Goal: Check status: Check status

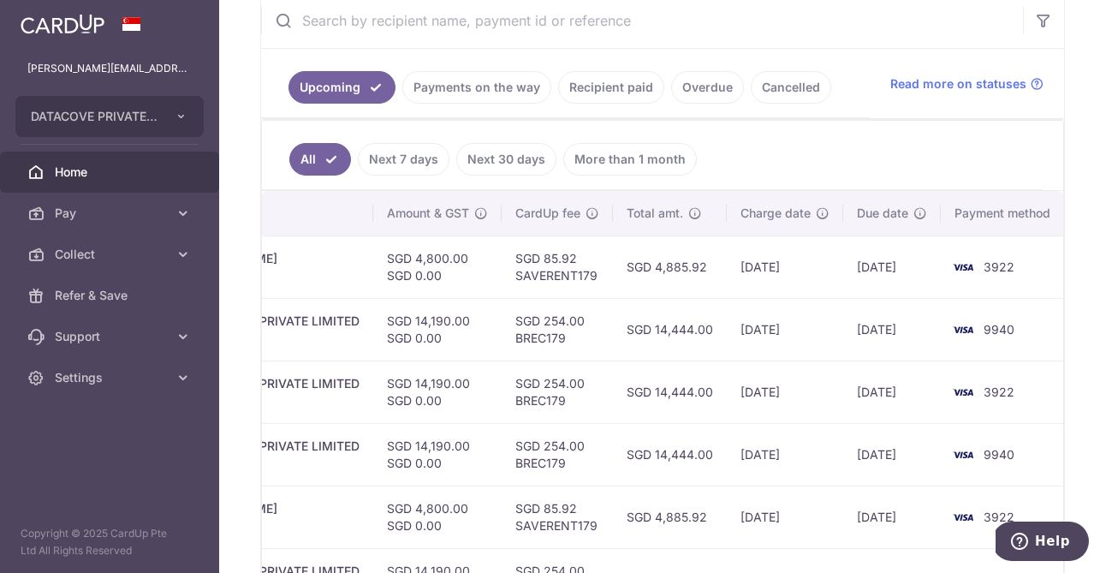
scroll to position [339, 0]
click at [491, 79] on link "Payments on the way" at bounding box center [476, 86] width 149 height 33
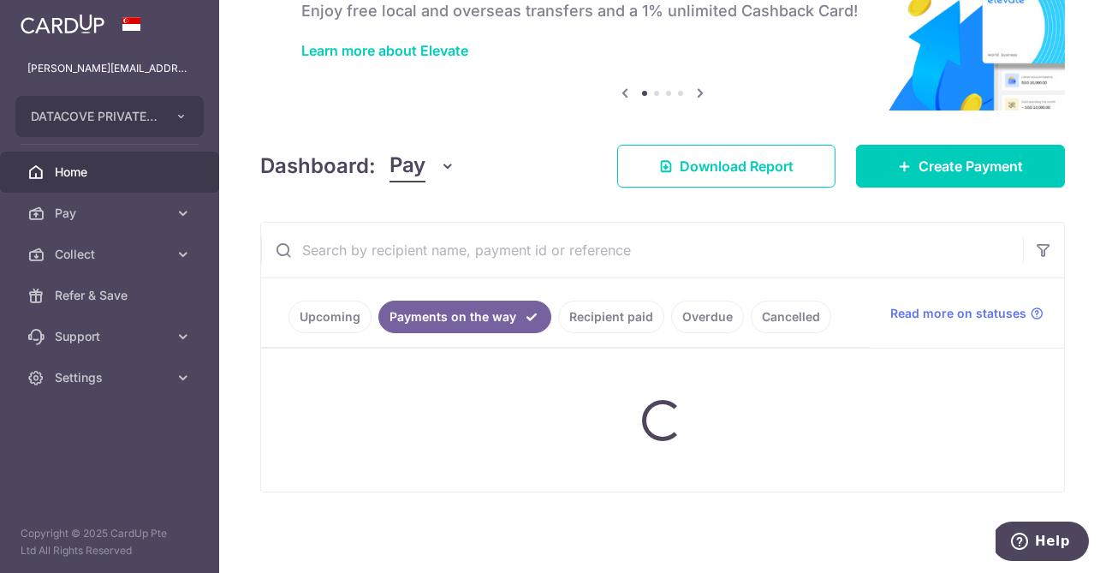
scroll to position [191, 0]
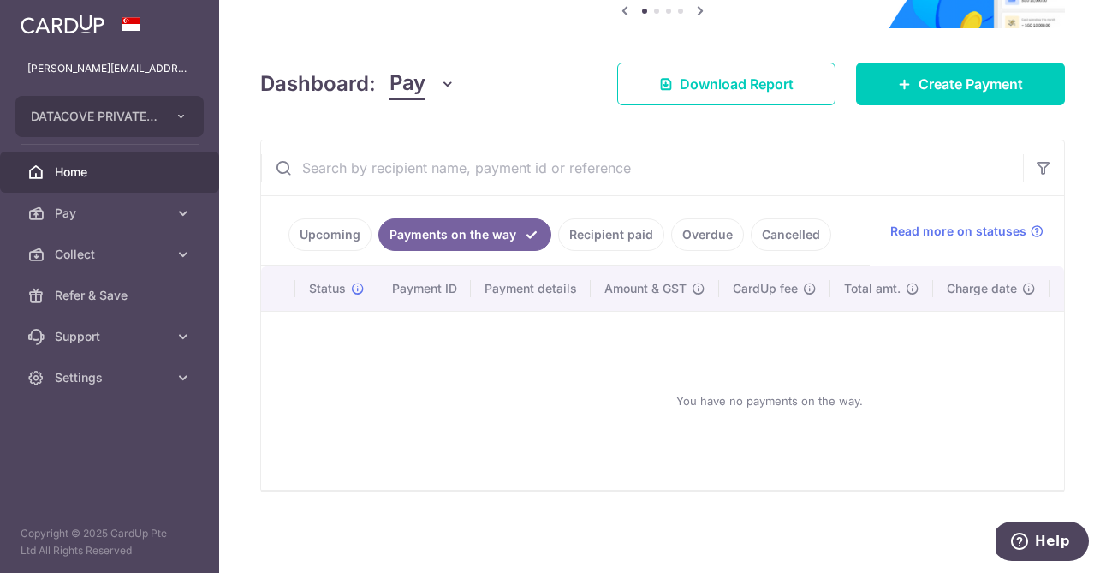
click at [592, 239] on link "Recipient paid" at bounding box center [611, 234] width 106 height 33
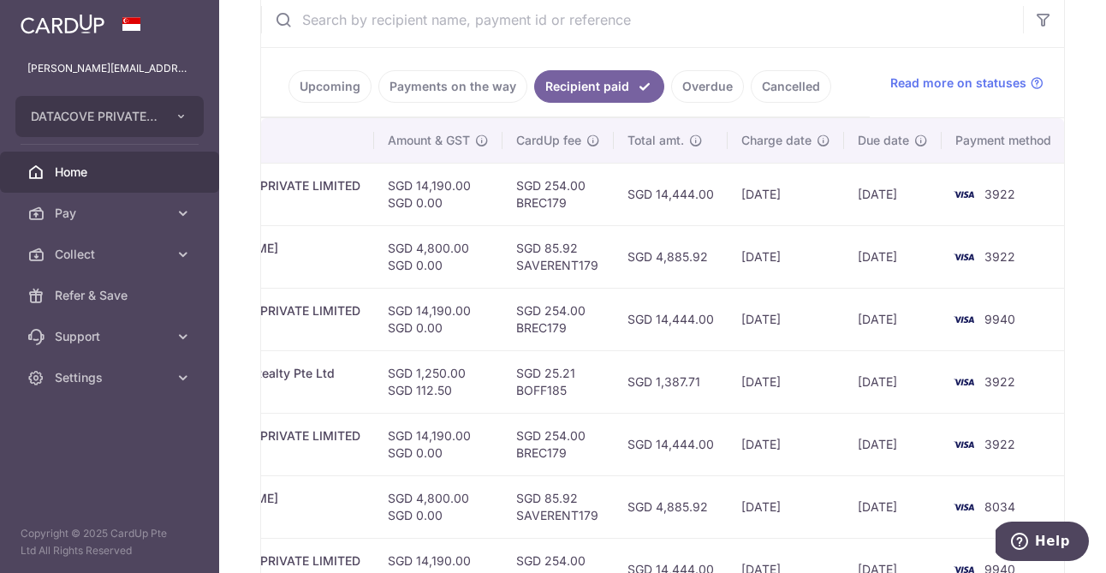
scroll to position [340, 0]
click at [309, 93] on link "Upcoming" at bounding box center [330, 85] width 83 height 33
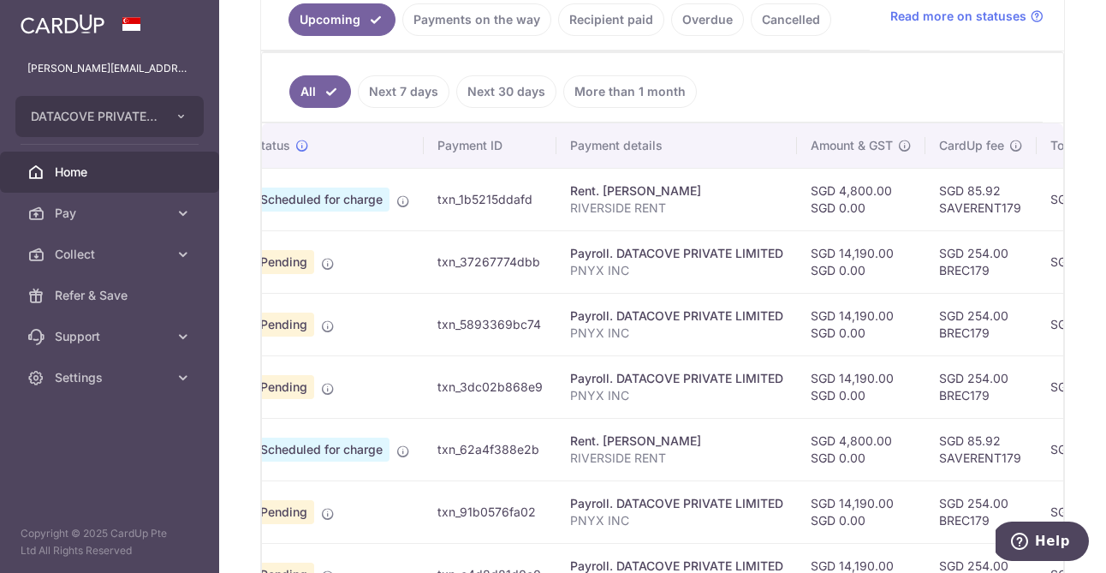
scroll to position [0, 0]
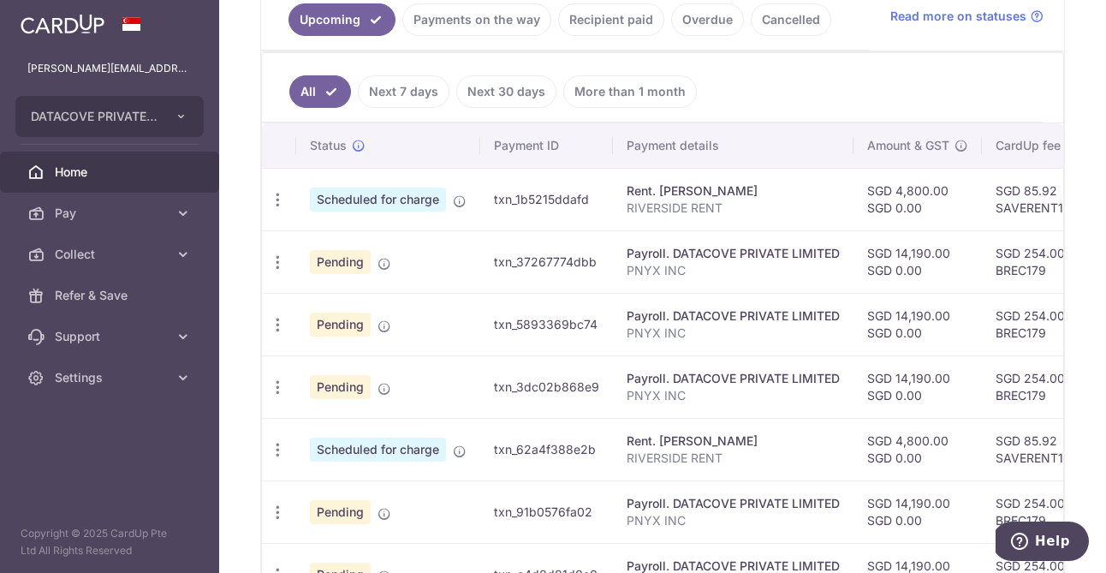
click at [575, 21] on link "Recipient paid" at bounding box center [611, 19] width 106 height 33
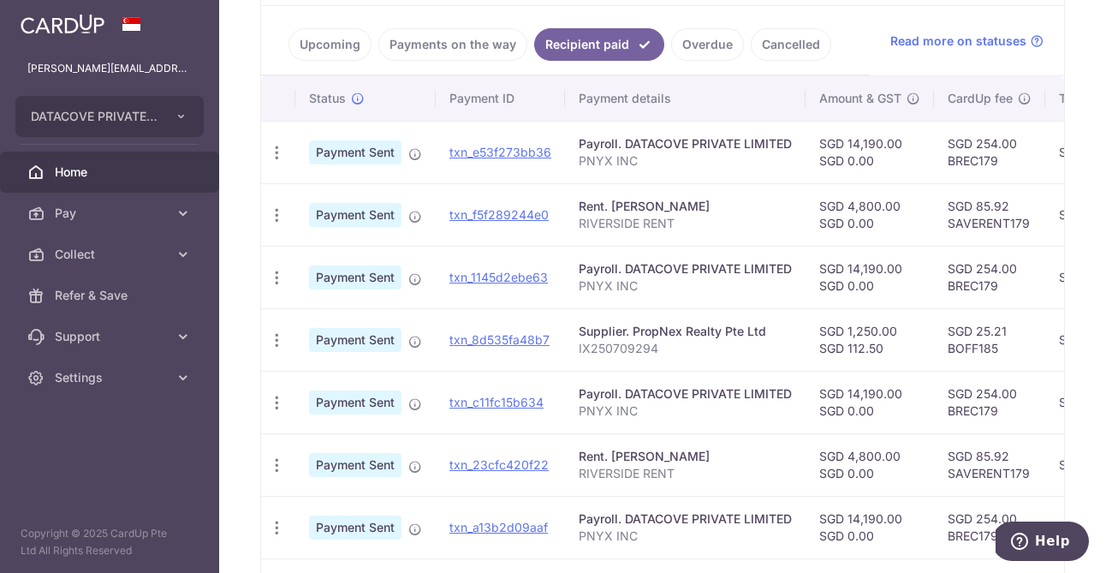
click at [338, 46] on link "Upcoming" at bounding box center [330, 44] width 83 height 33
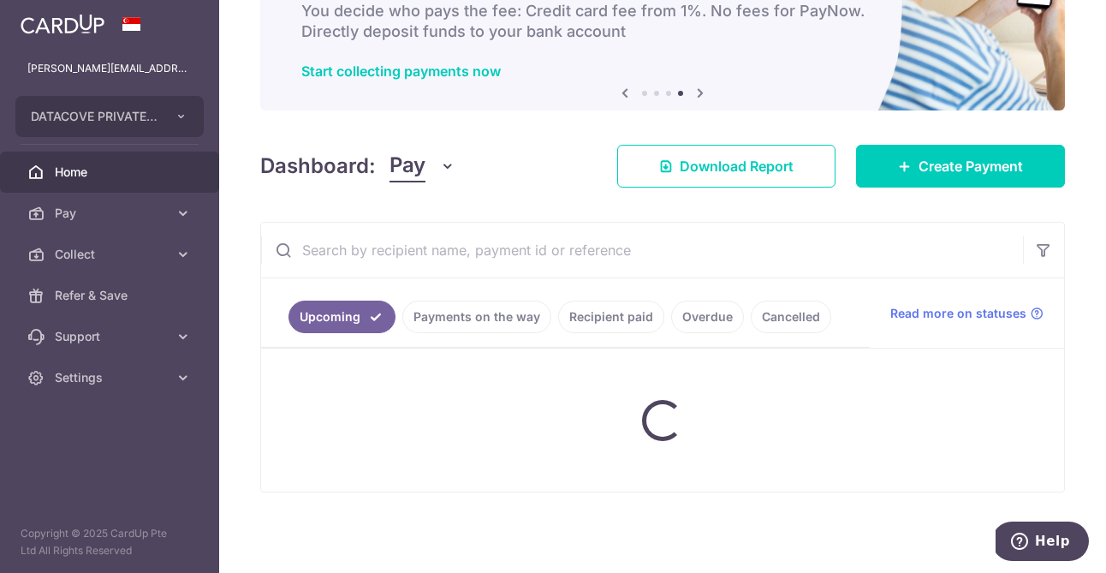
scroll to position [381, 0]
